Goal: Use online tool/utility

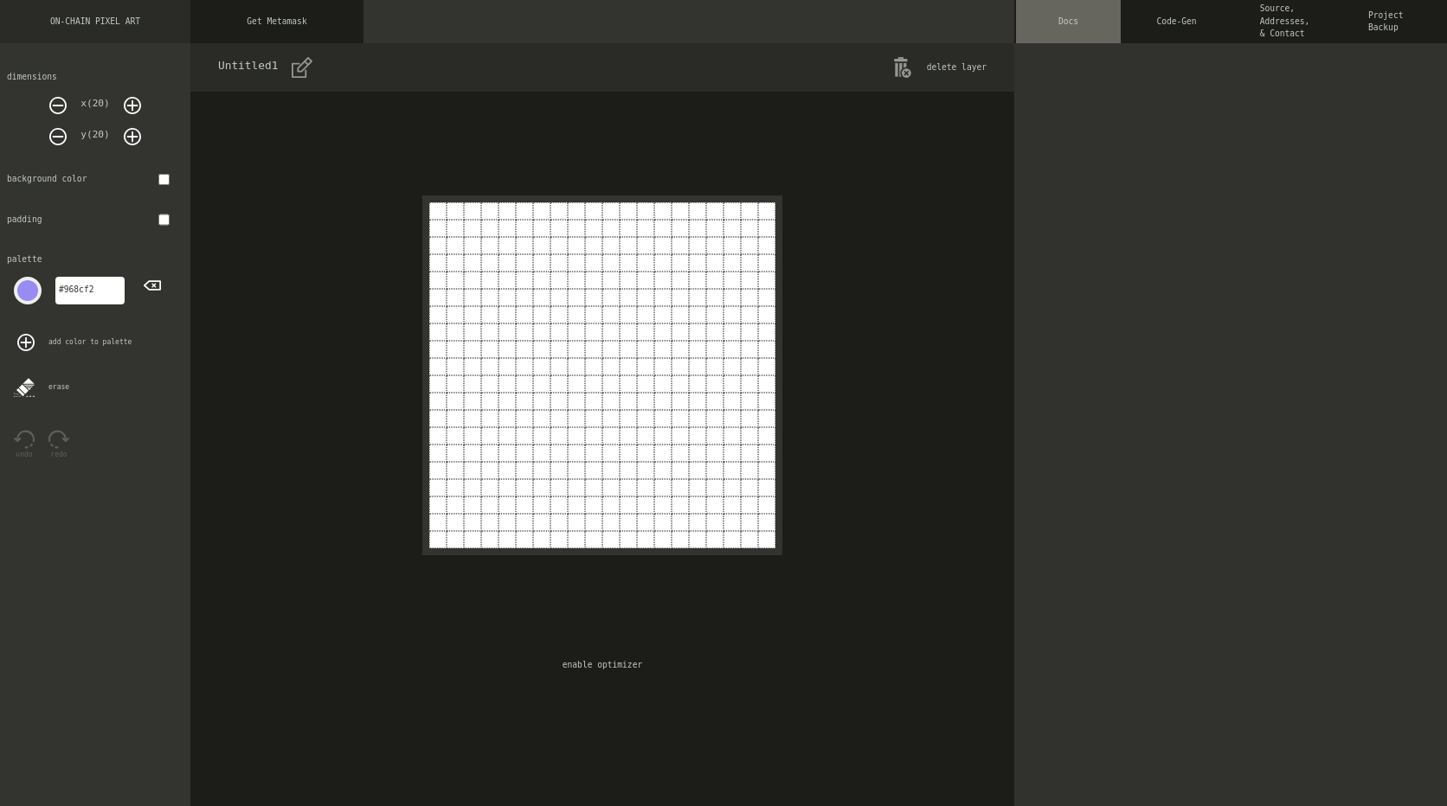
type input "#c8b399"
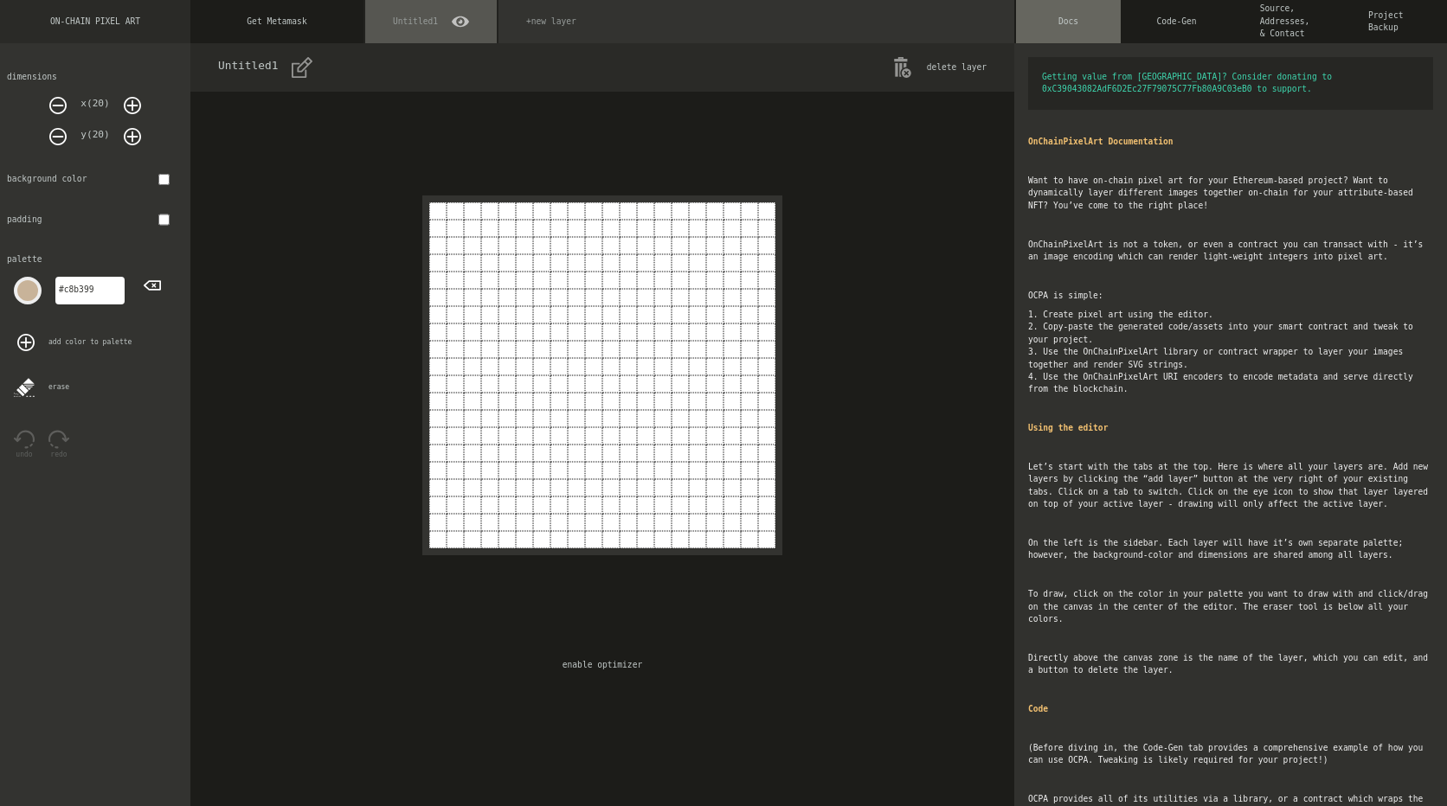
click at [840, 349] on div "Untitled1 delete layer enable optimizer" at bounding box center [602, 424] width 824 height 763
click at [835, 312] on div "Untitled1 delete layer enable optimizer" at bounding box center [602, 424] width 824 height 763
click at [842, 265] on div "Untitled1 delete layer enable optimizer" at bounding box center [602, 424] width 824 height 763
click at [854, 326] on div "Untitled1 delete layer enable optimizer" at bounding box center [602, 424] width 824 height 763
click at [850, 266] on div "Untitled1 delete layer enable optimizer" at bounding box center [602, 424] width 824 height 763
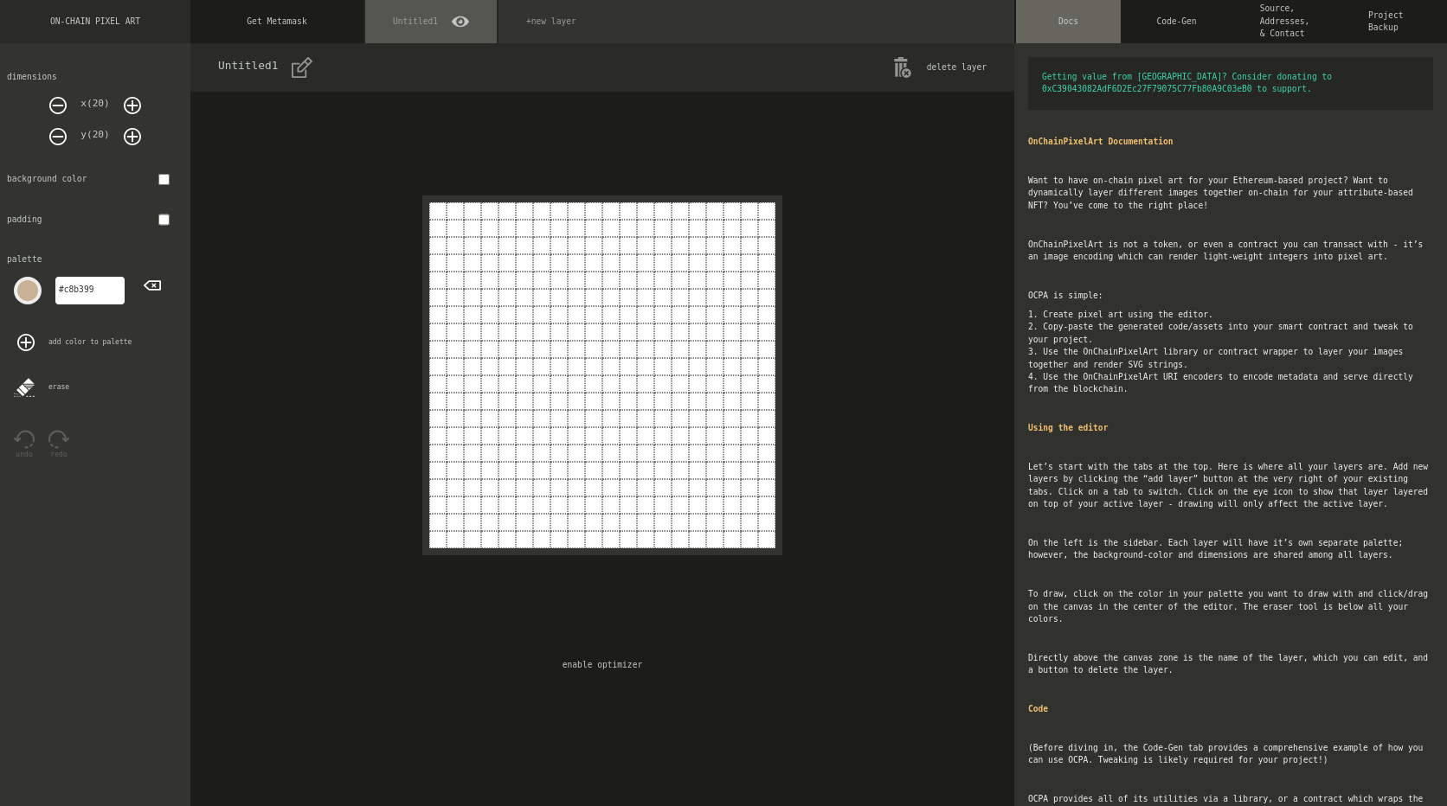
click at [850, 298] on div "Untitled1 delete layer enable optimizer" at bounding box center [602, 424] width 824 height 763
click at [853, 260] on div "Untitled1 delete layer enable optimizer" at bounding box center [602, 424] width 824 height 763
click at [853, 286] on div "Untitled1 delete layer enable optimizer" at bounding box center [602, 424] width 824 height 763
click at [852, 266] on div "Untitled1 delete layer enable optimizer" at bounding box center [602, 424] width 824 height 763
click at [852, 289] on div "Untitled1 delete layer enable optimizer" at bounding box center [602, 424] width 824 height 763
